Goal: Task Accomplishment & Management: Use online tool/utility

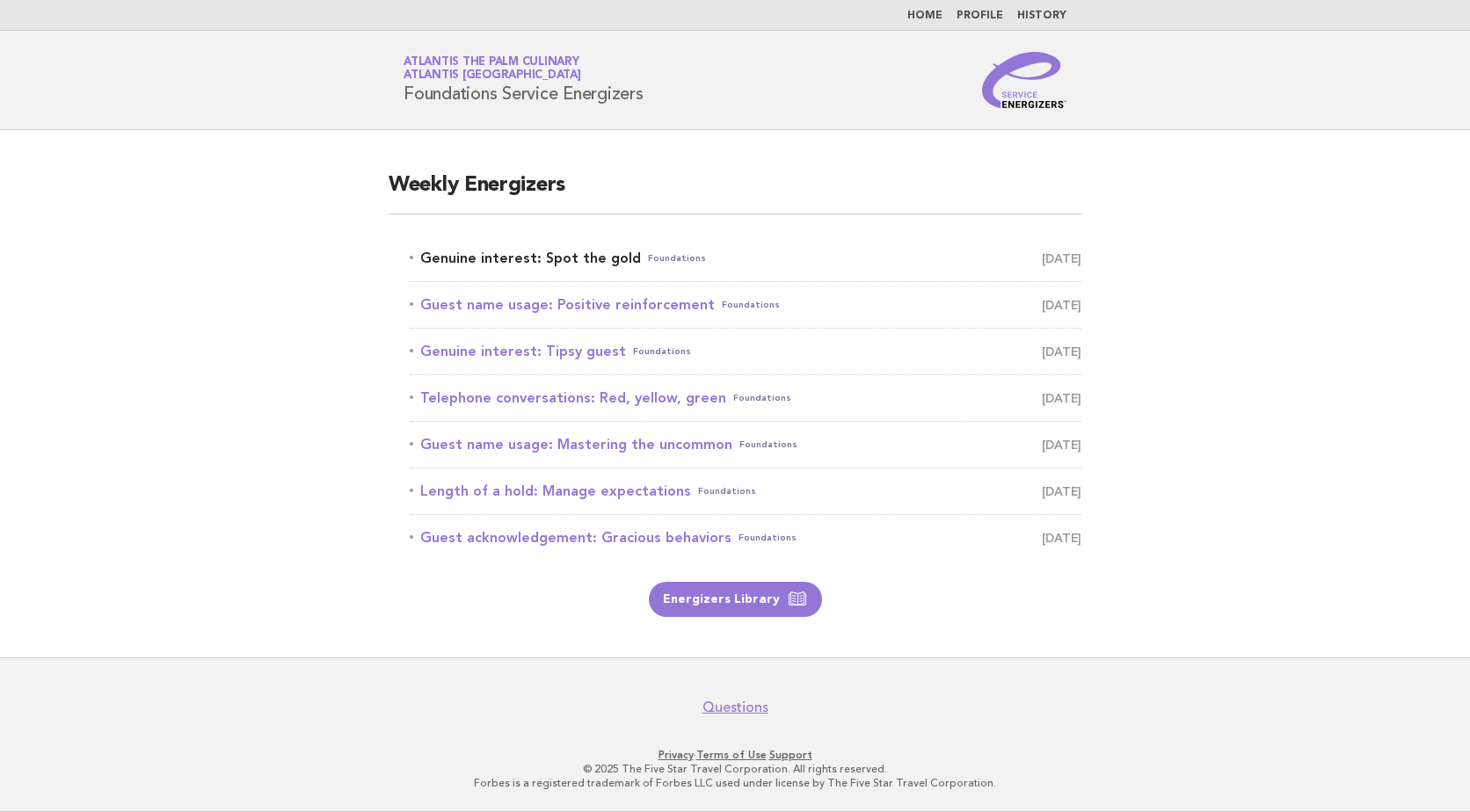
click at [585, 252] on link "Genuine interest: Spot the gold Foundations September 12" at bounding box center [745, 257] width 672 height 24
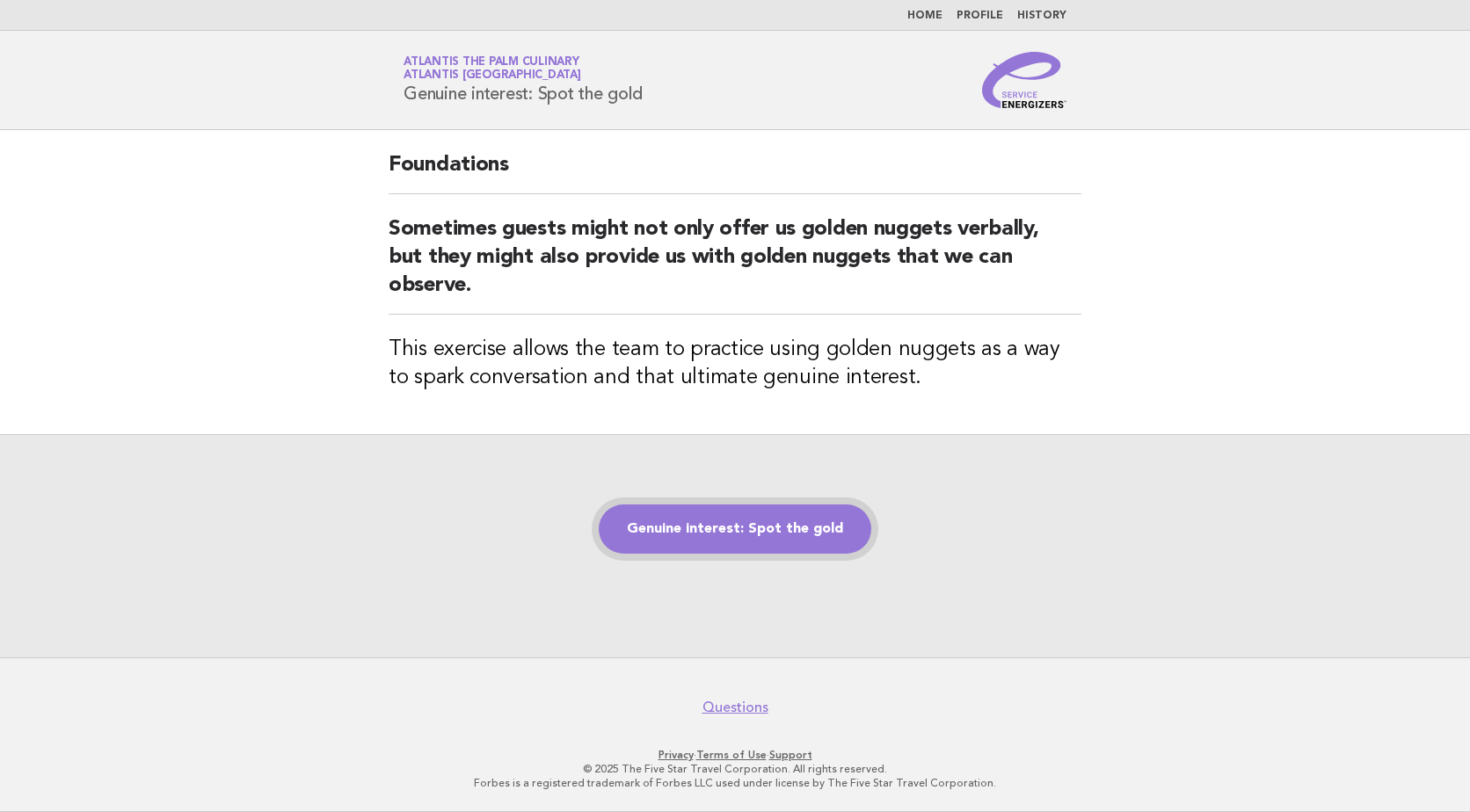
click at [714, 537] on link "Genuine interest: Spot the gold" at bounding box center [735, 529] width 273 height 49
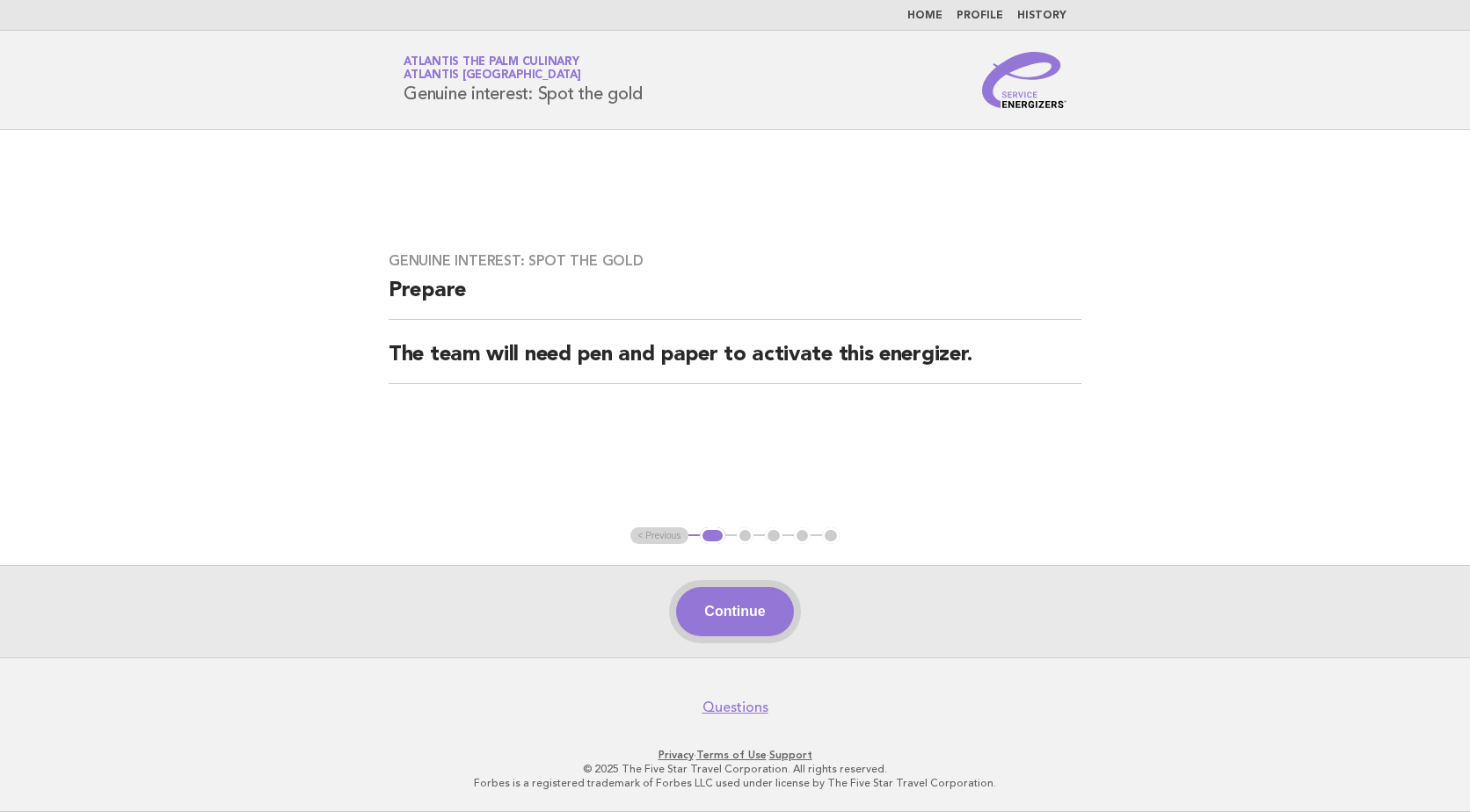
click at [723, 599] on button "Continue" at bounding box center [734, 611] width 117 height 49
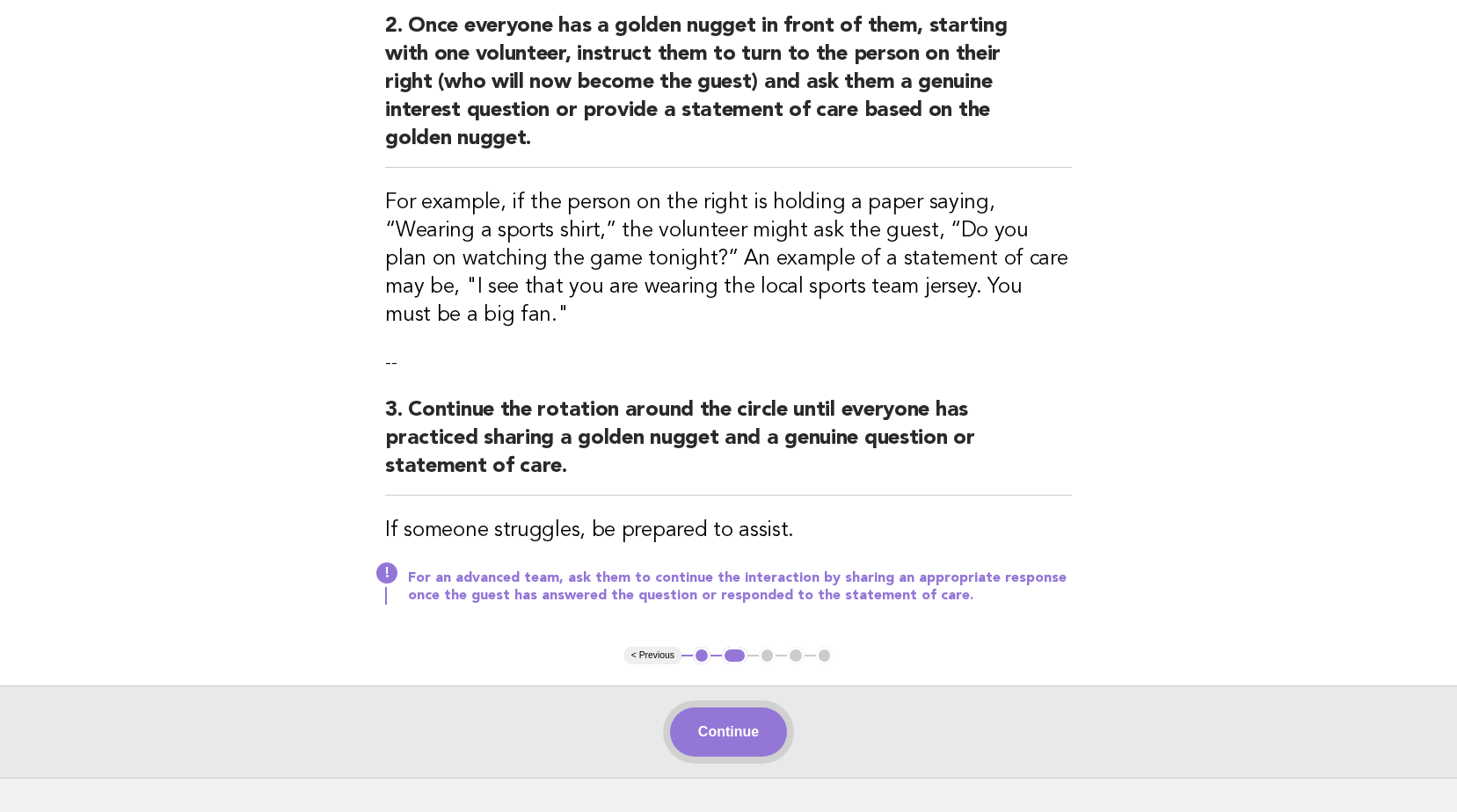
click at [741, 728] on button "Continue" at bounding box center [728, 732] width 117 height 49
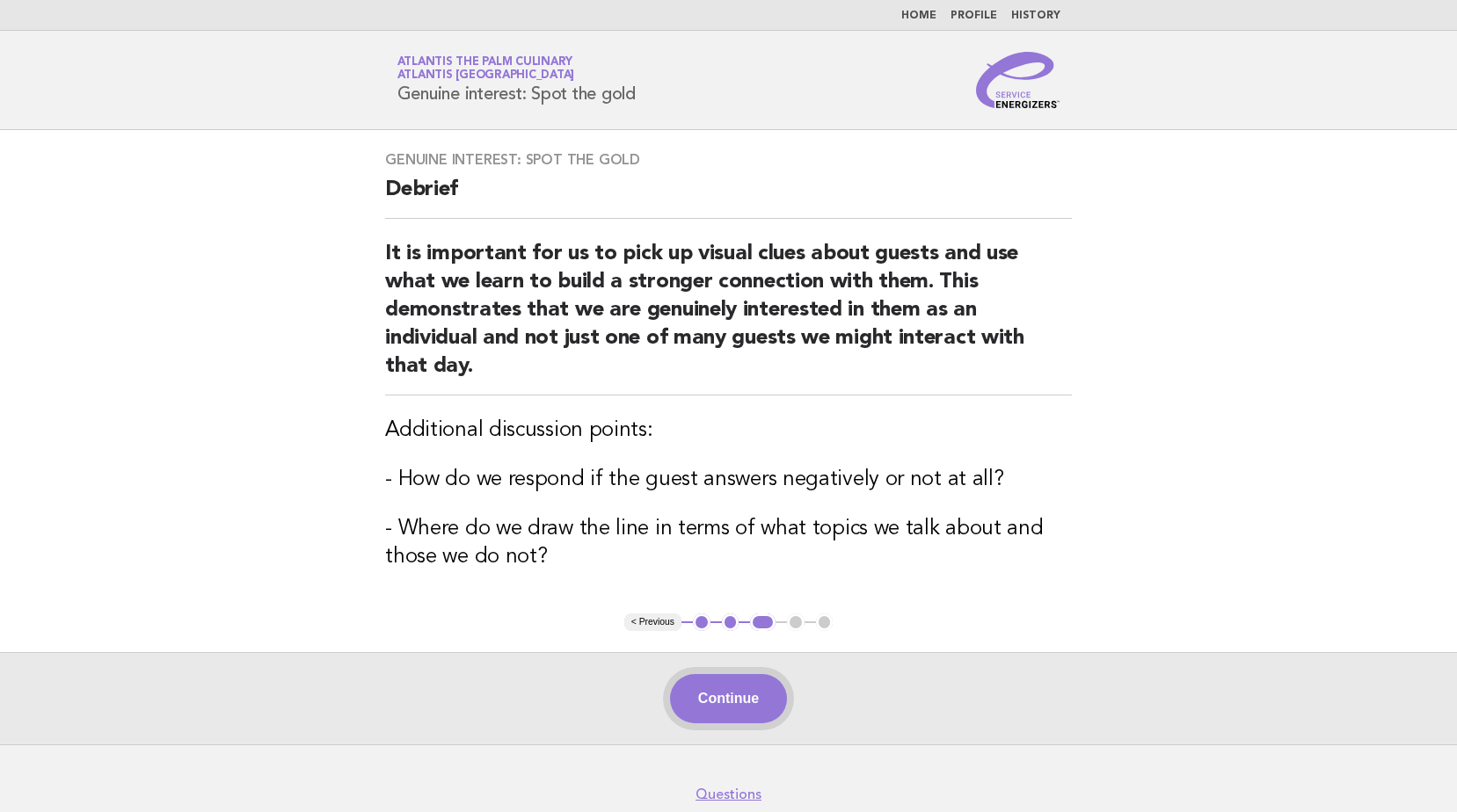
click at [786, 710] on button "Continue" at bounding box center [728, 699] width 117 height 49
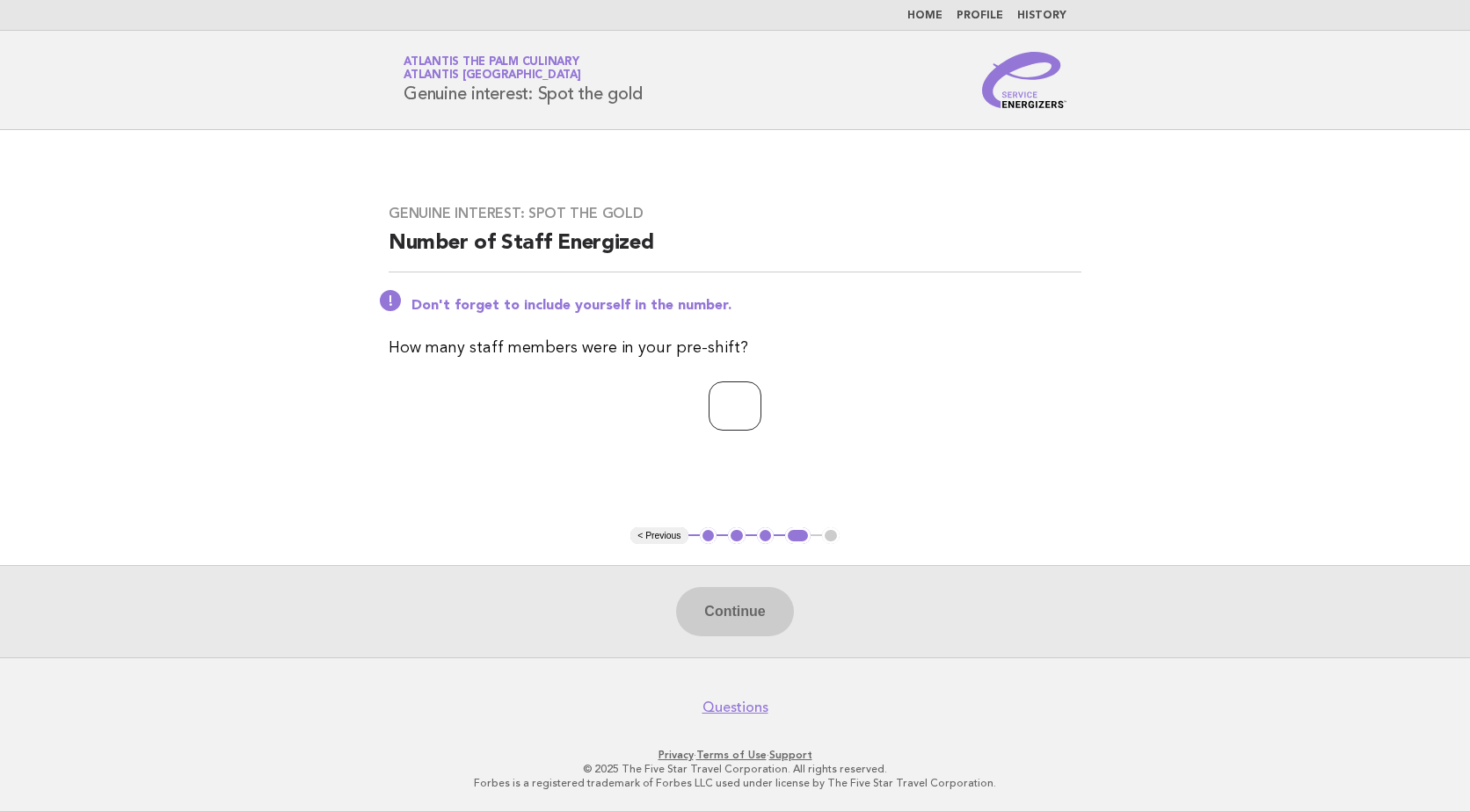
click at [709, 398] on input "number" at bounding box center [735, 406] width 53 height 49
type input "**"
click at [697, 610] on button "Continue" at bounding box center [734, 611] width 117 height 49
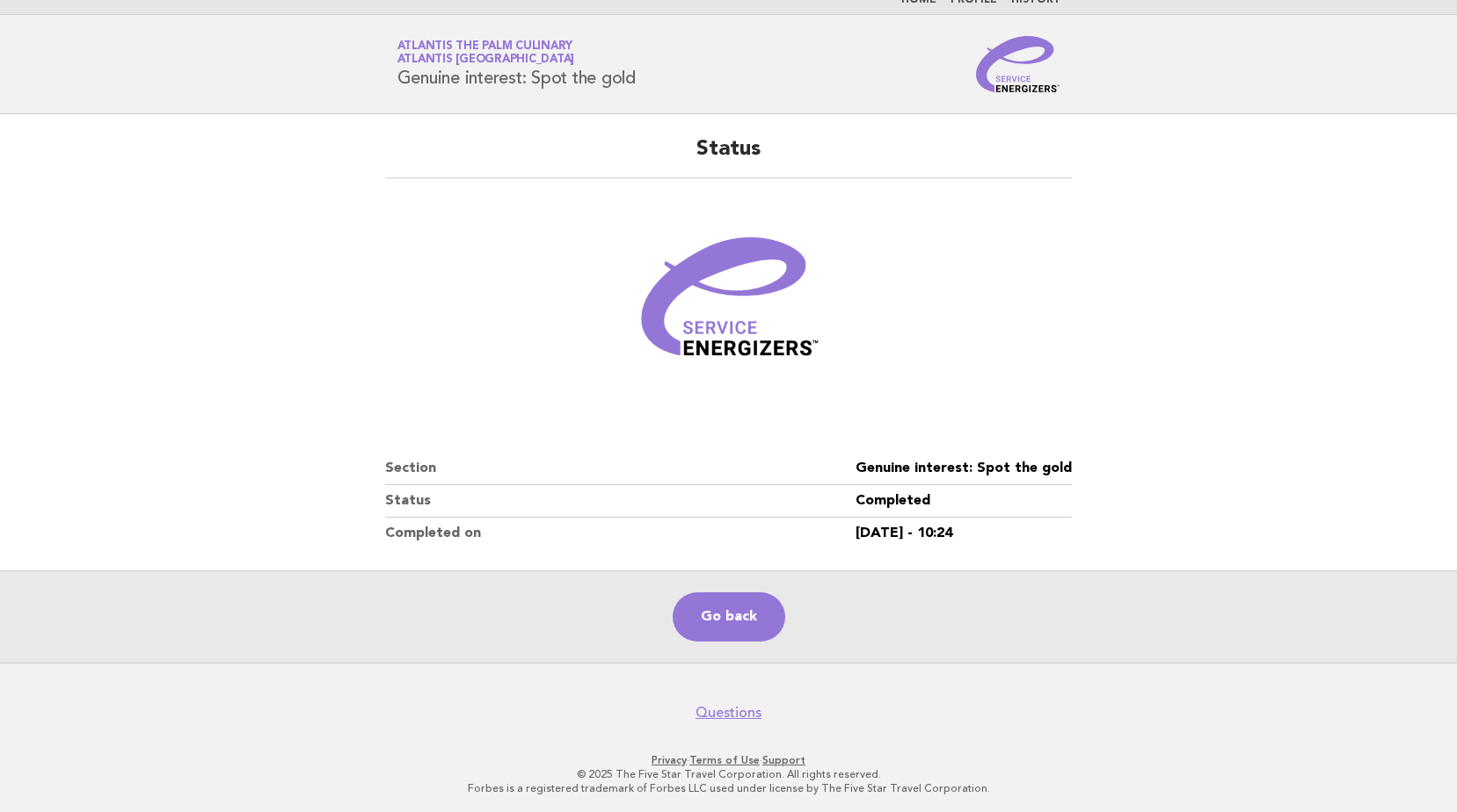
scroll to position [20, 0]
